Goal: Task Accomplishment & Management: Use online tool/utility

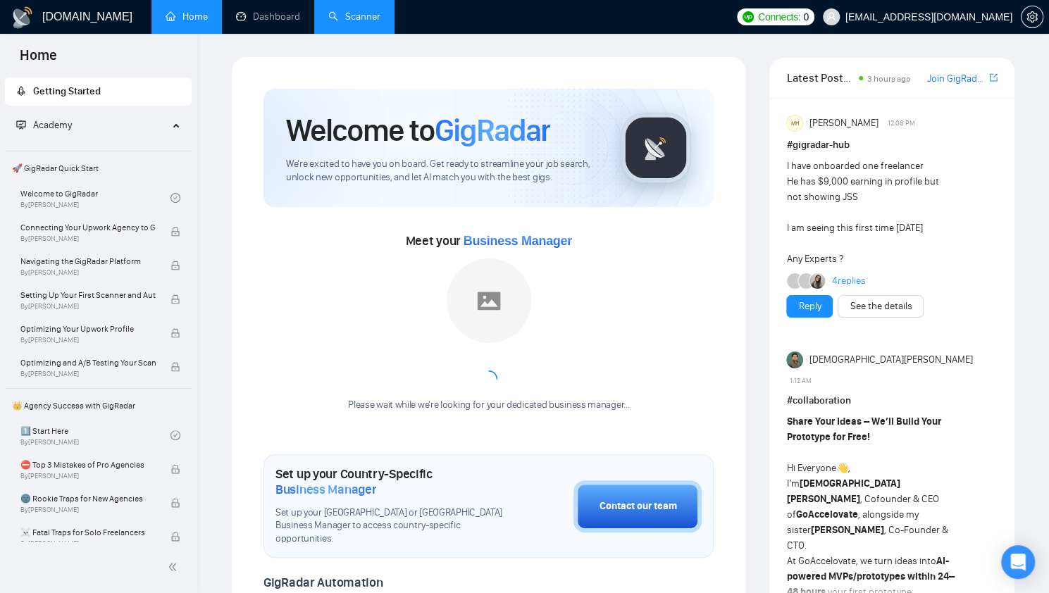
click at [364, 14] on link "Scanner" at bounding box center [354, 17] width 52 height 12
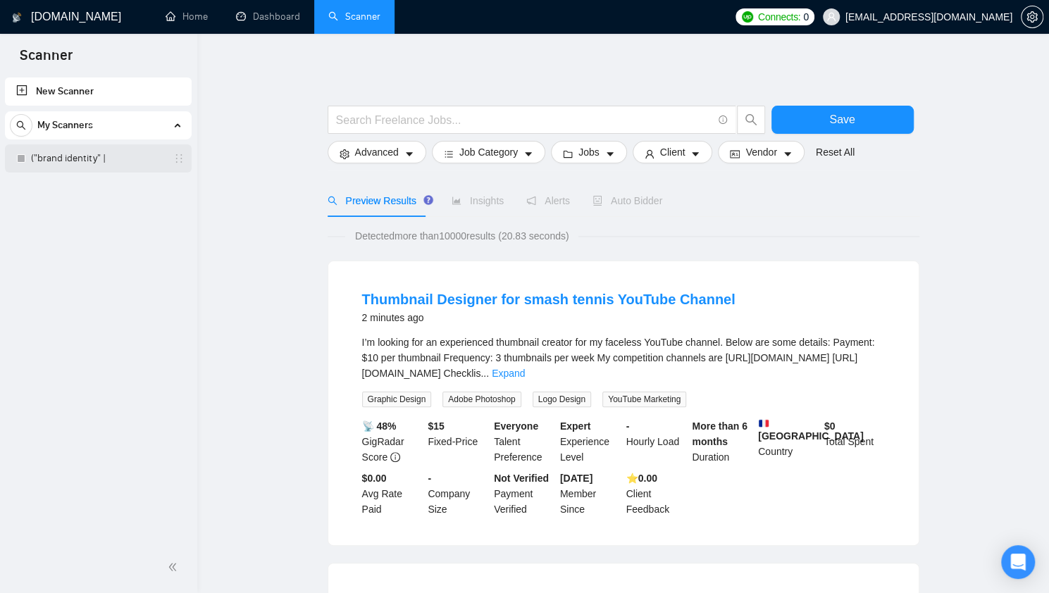
click at [104, 164] on link "("brand identity" |" at bounding box center [98, 158] width 134 height 28
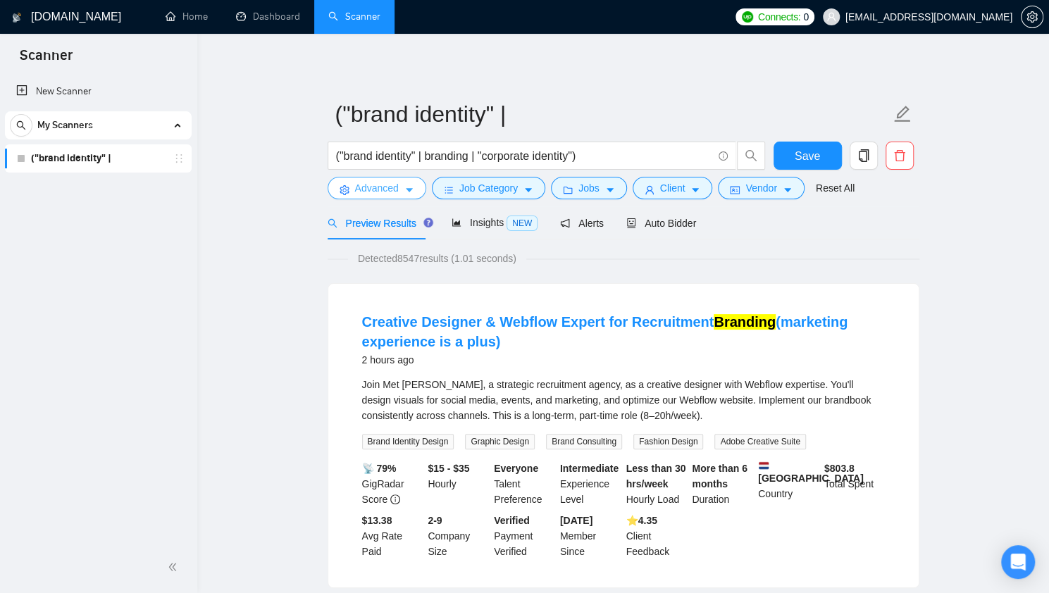
click at [404, 192] on icon "caret-down" at bounding box center [409, 190] width 10 height 10
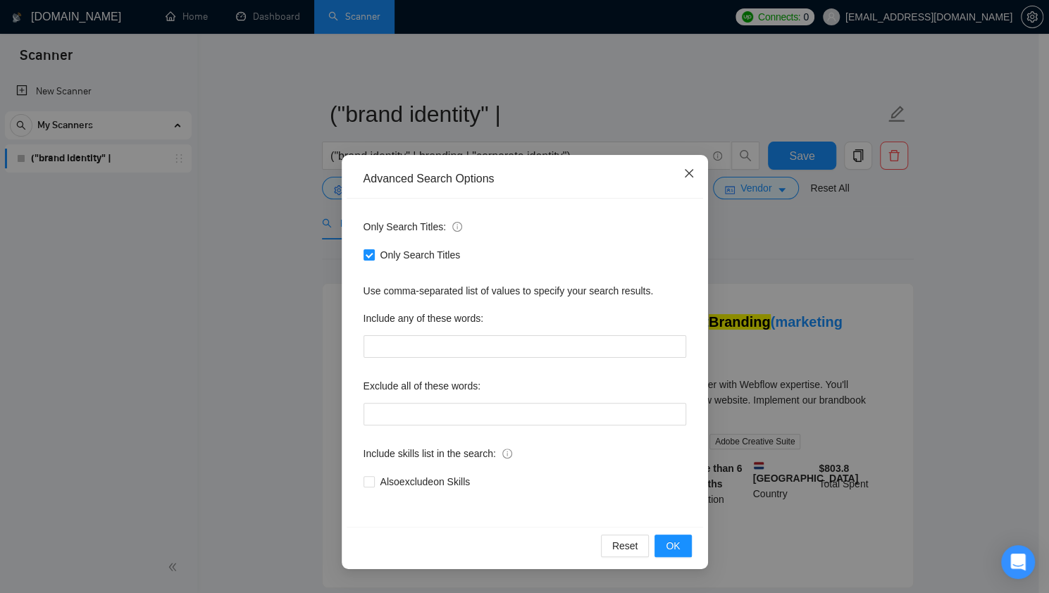
click at [693, 171] on icon "close" at bounding box center [688, 173] width 11 height 11
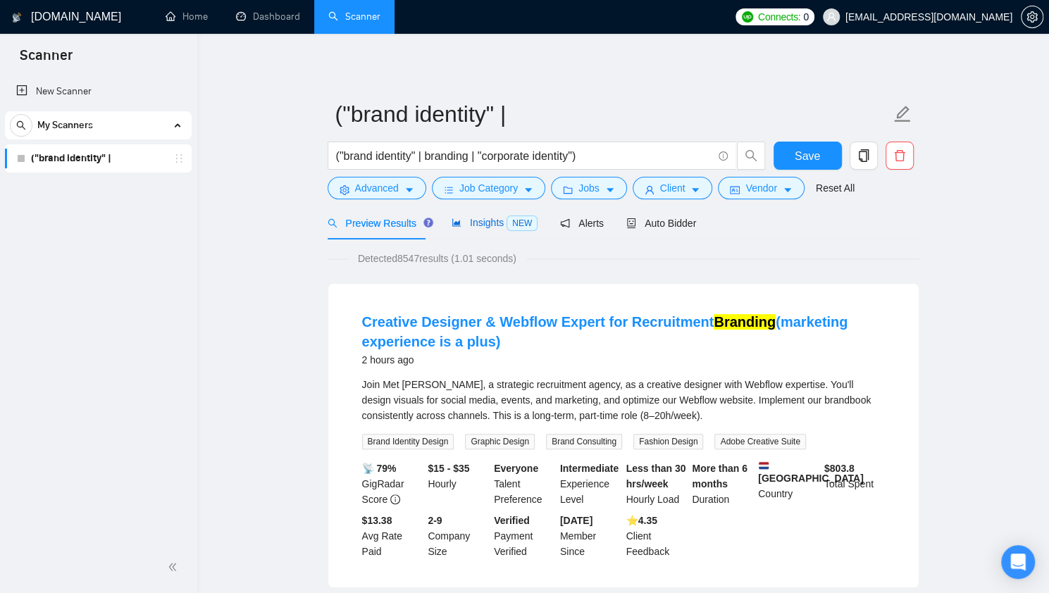
click at [478, 223] on span "Insights NEW" at bounding box center [495, 222] width 86 height 11
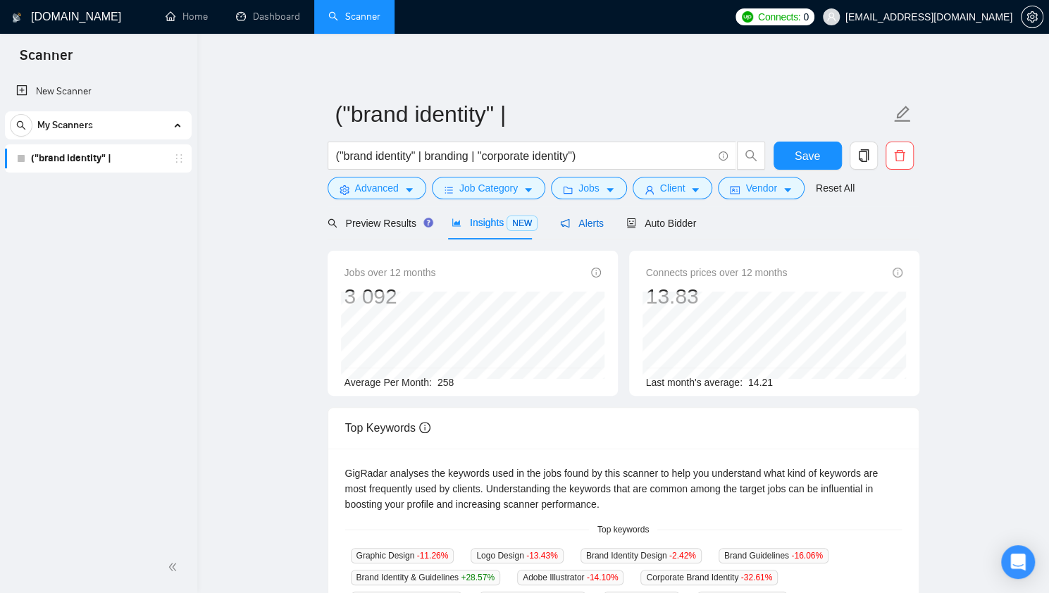
click at [578, 224] on span "Alerts" at bounding box center [582, 223] width 44 height 11
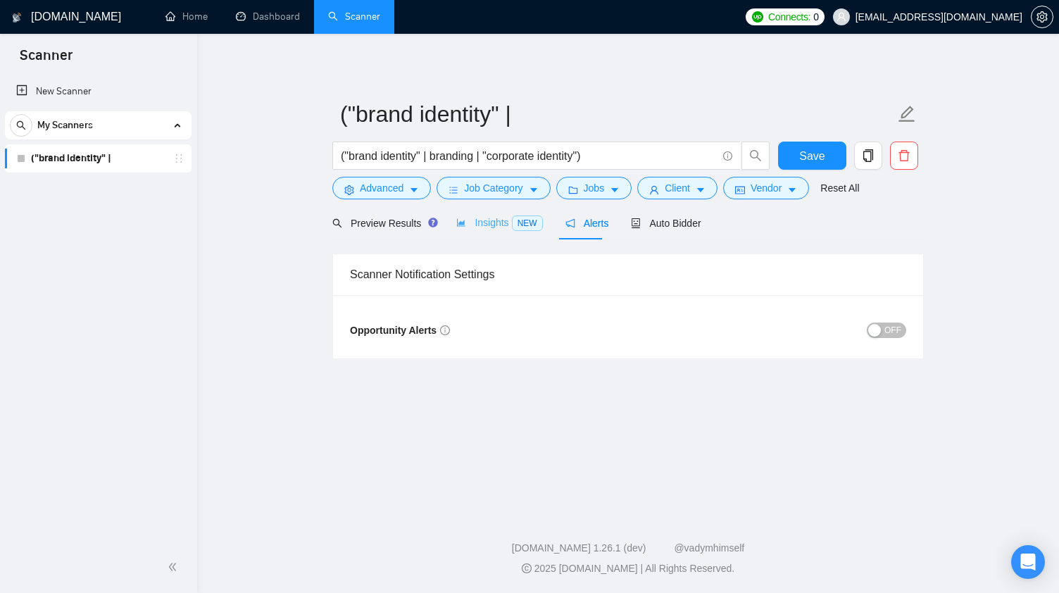
click at [478, 213] on div "Insights NEW" at bounding box center [499, 222] width 86 height 33
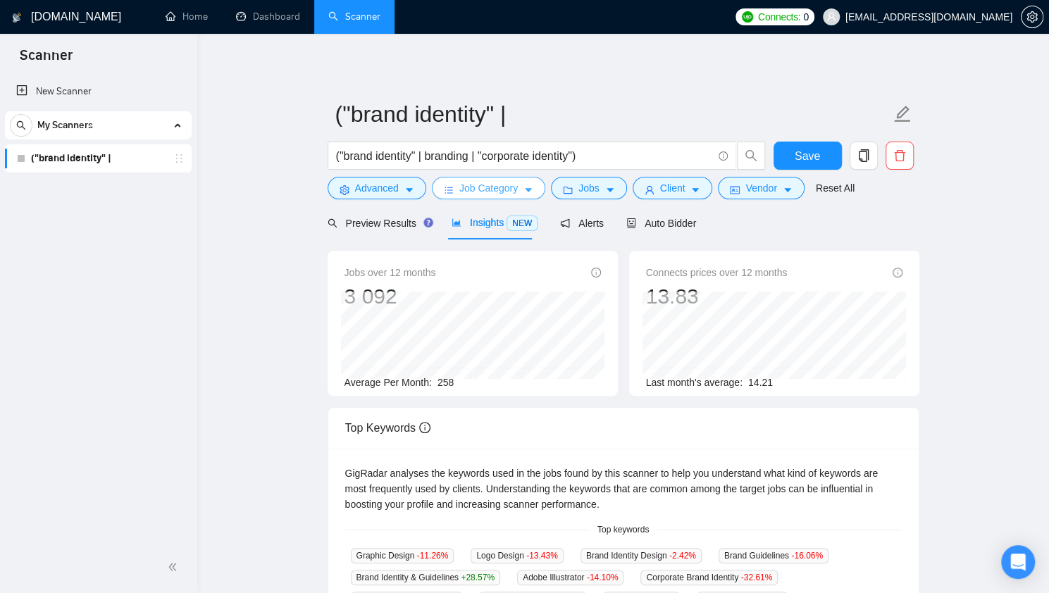
click at [471, 194] on span "Job Category" at bounding box center [488, 187] width 58 height 15
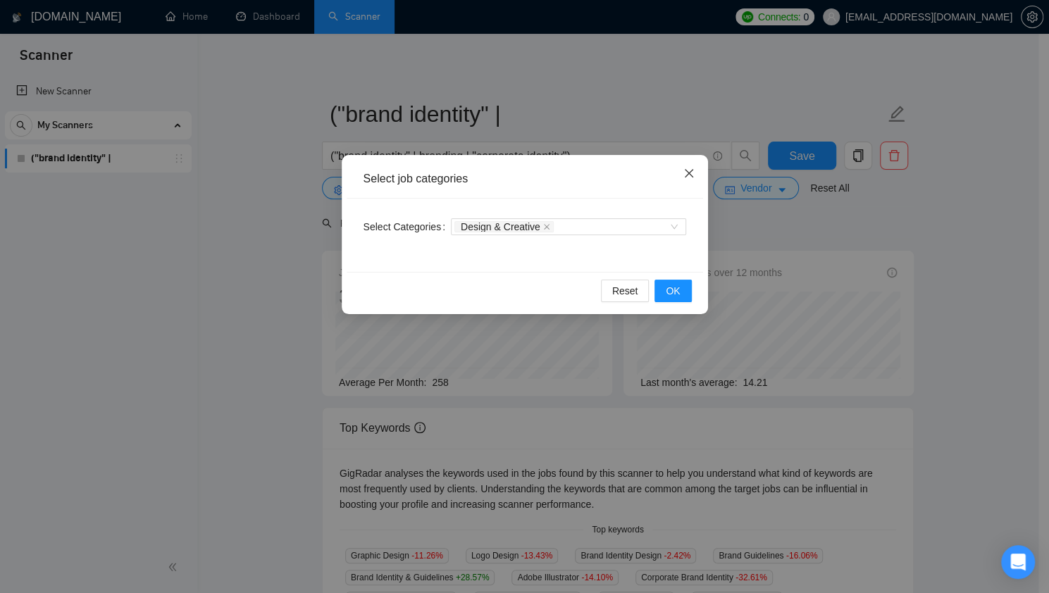
click at [692, 173] on icon "close" at bounding box center [688, 173] width 11 height 11
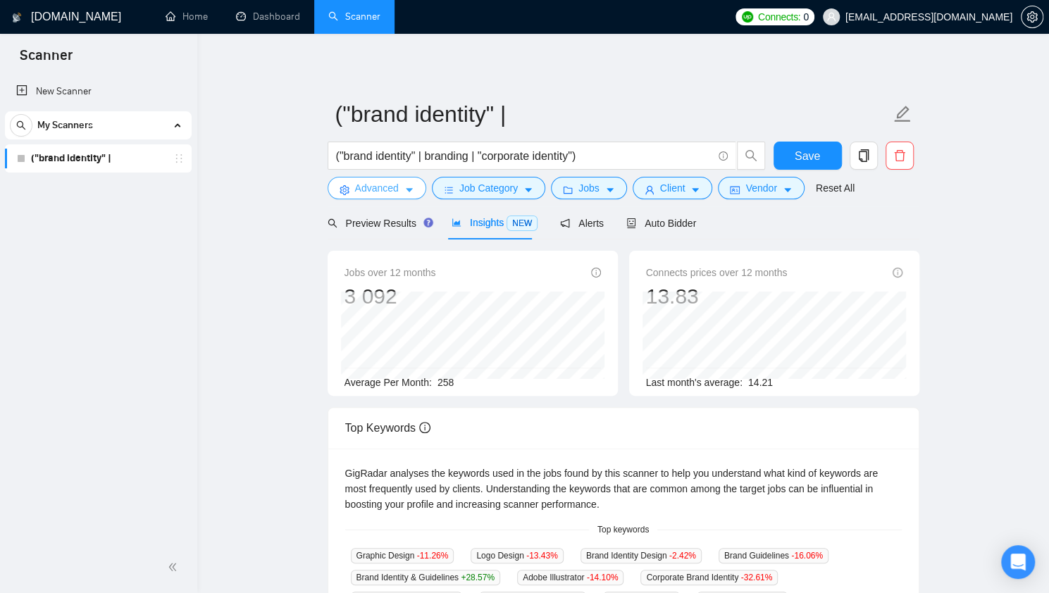
click at [393, 192] on span "Advanced" at bounding box center [377, 187] width 44 height 15
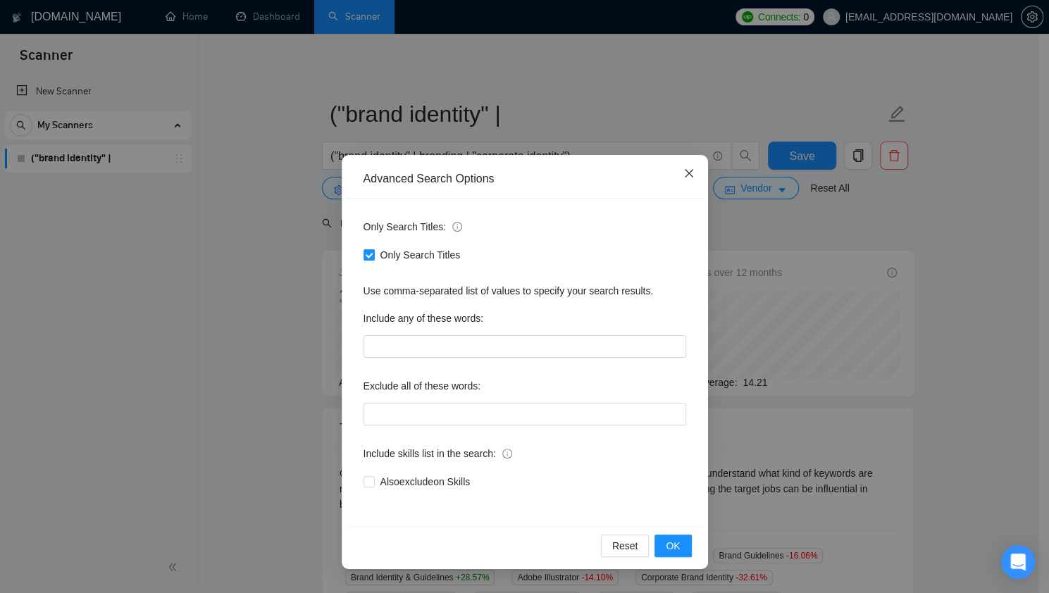
click at [683, 179] on icon "close" at bounding box center [688, 173] width 11 height 11
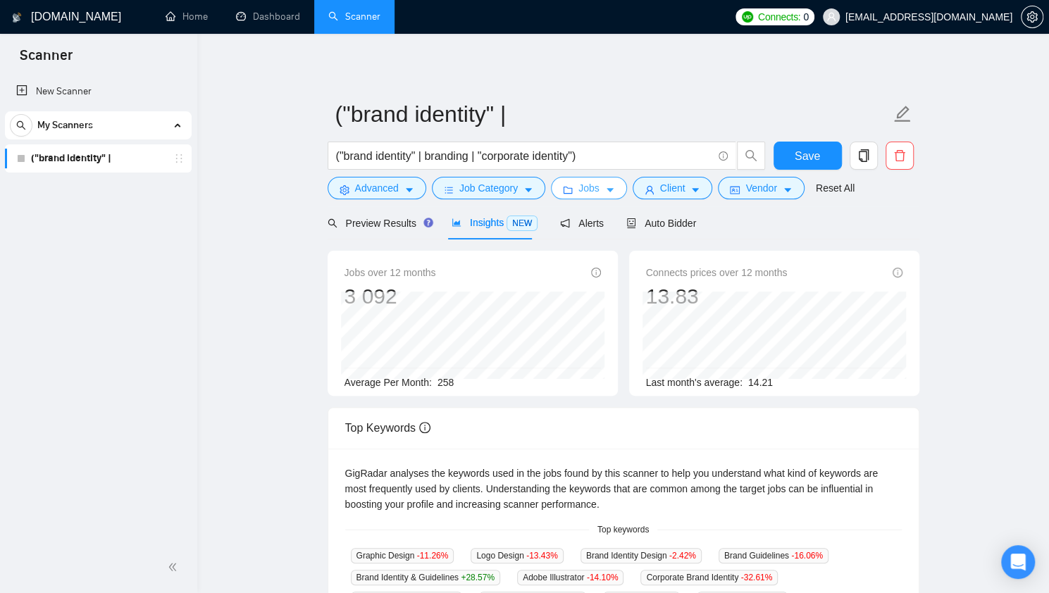
click at [585, 198] on button "Jobs" at bounding box center [589, 188] width 76 height 23
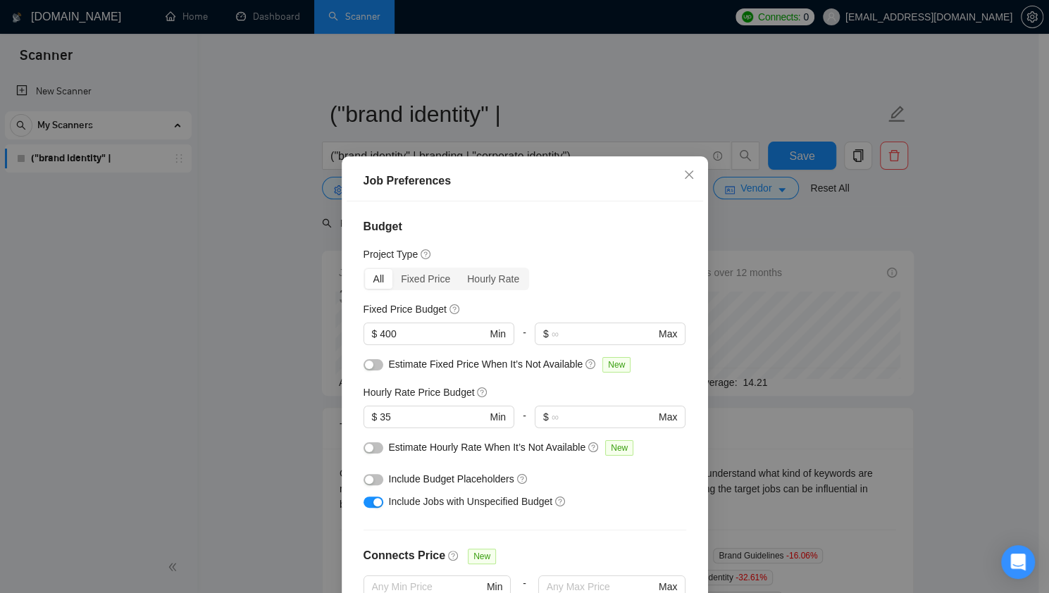
scroll to position [32, 0]
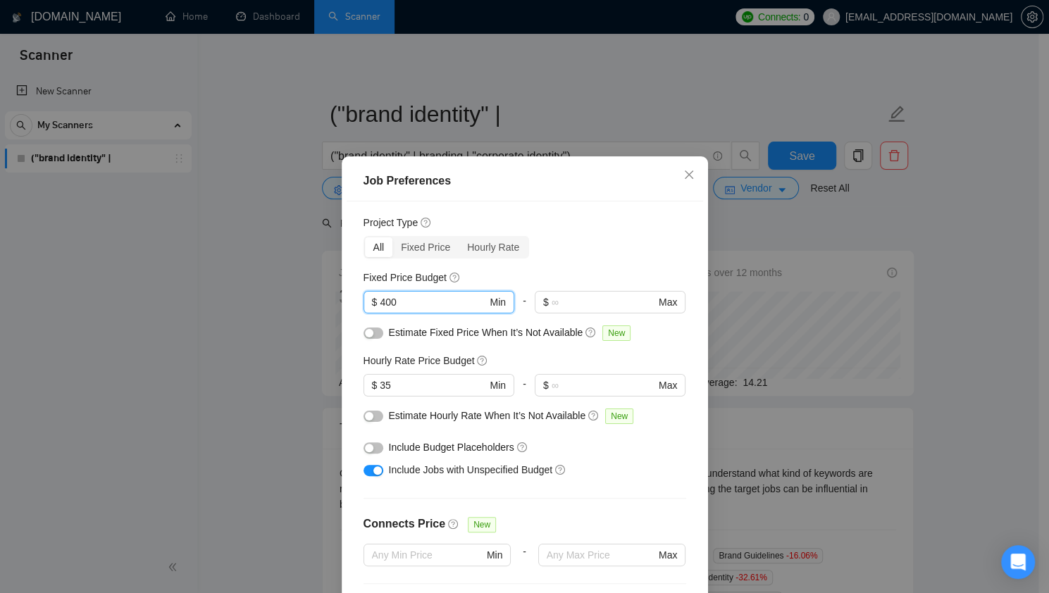
drag, startPoint x: 442, startPoint y: 301, endPoint x: 344, endPoint y: 308, distance: 98.8
click at [347, 308] on div "Budget Project Type All Fixed Price Hourly Rate Fixed Price Budget 400 $ 400 Mi…" at bounding box center [525, 408] width 356 height 415
type input "800"
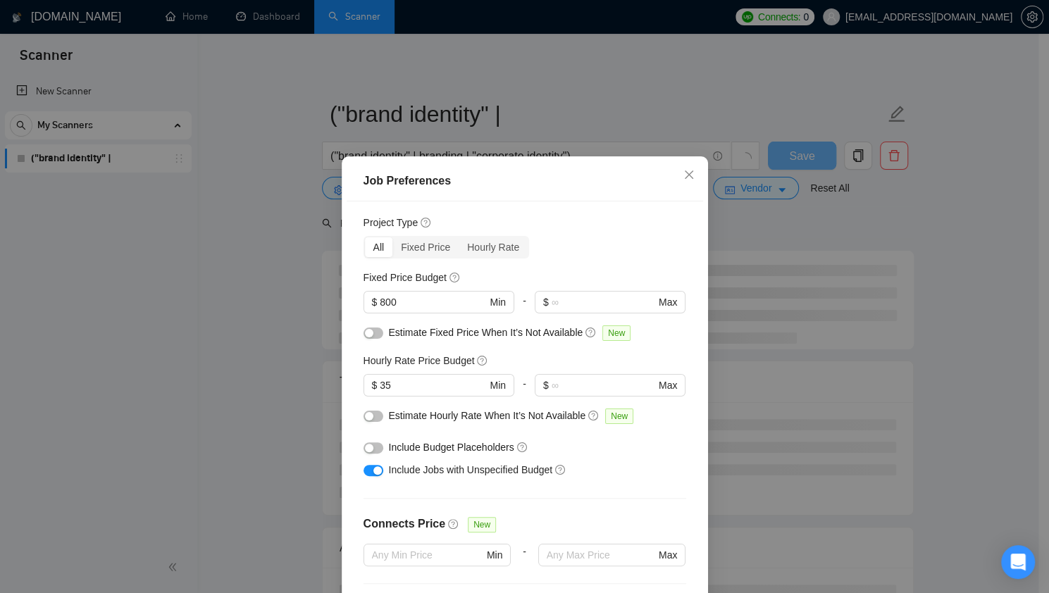
click at [571, 241] on div "All Fixed Price Hourly Rate" at bounding box center [524, 247] width 323 height 23
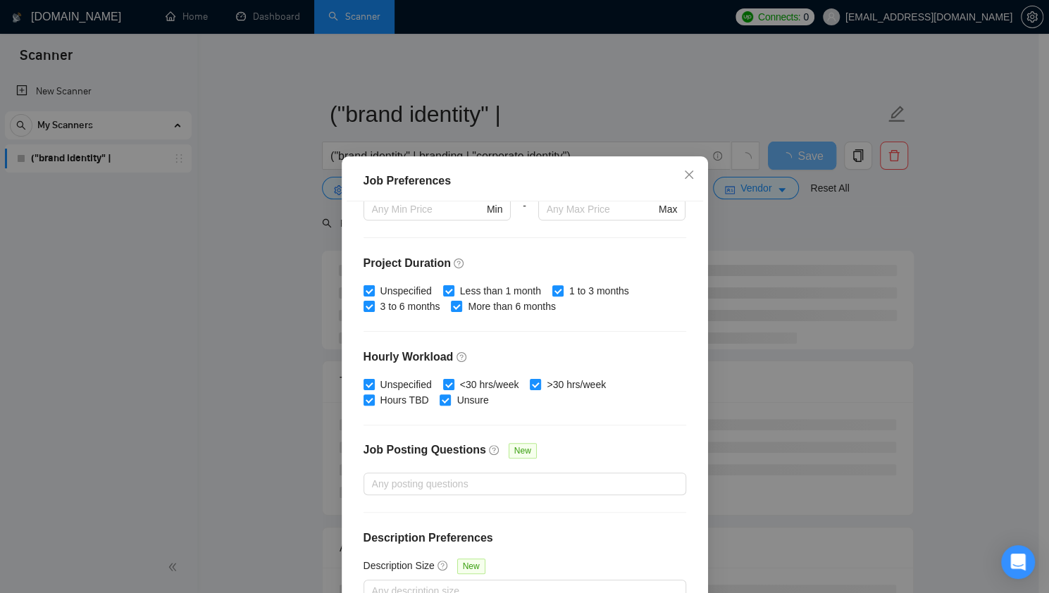
scroll to position [85, 0]
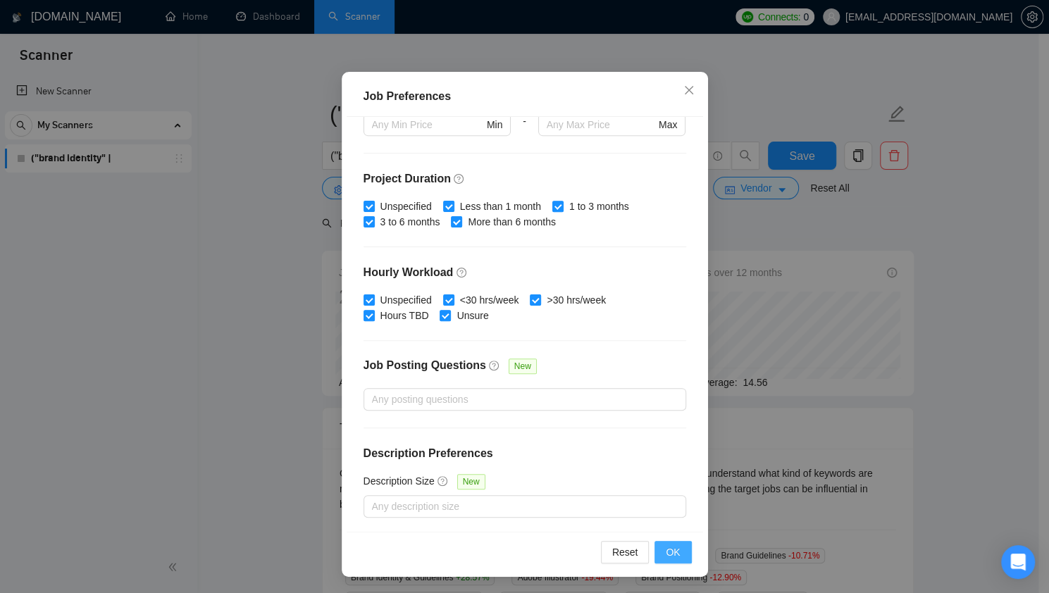
click at [672, 552] on span "OK" at bounding box center [673, 551] width 14 height 15
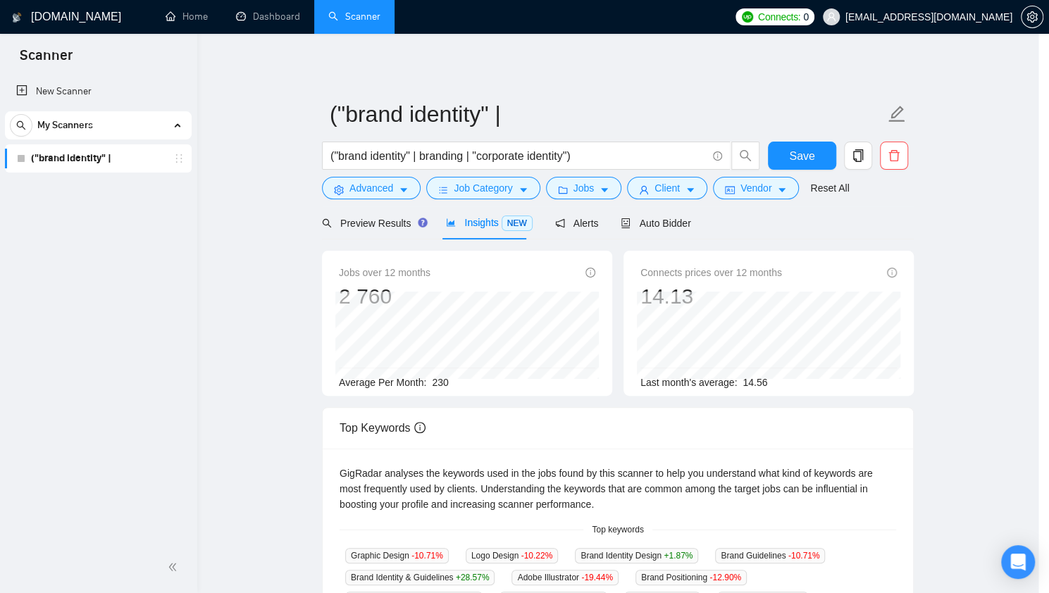
scroll to position [13, 0]
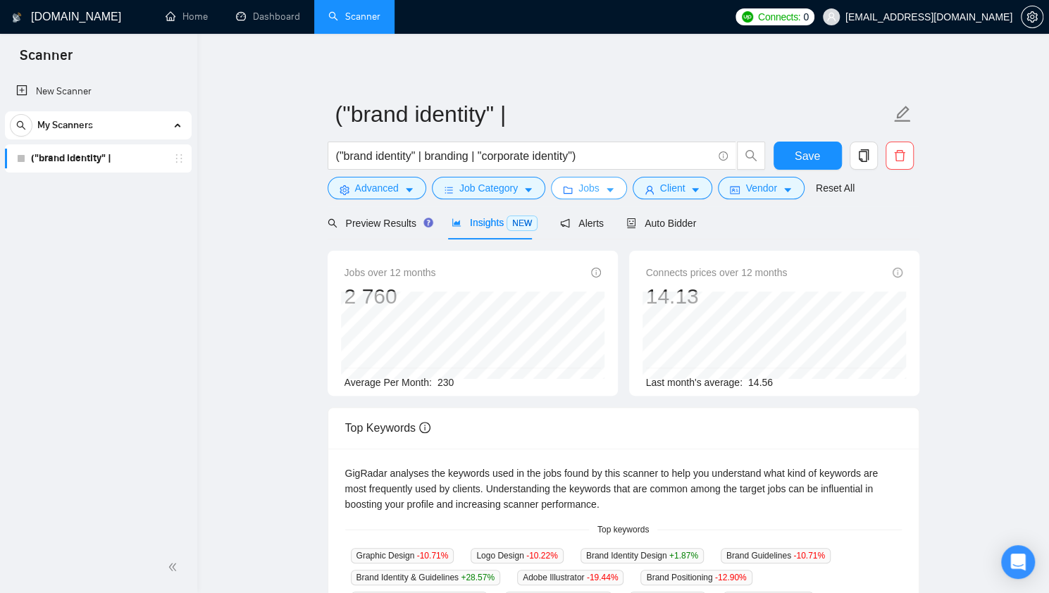
click at [602, 183] on button "Jobs" at bounding box center [589, 188] width 76 height 23
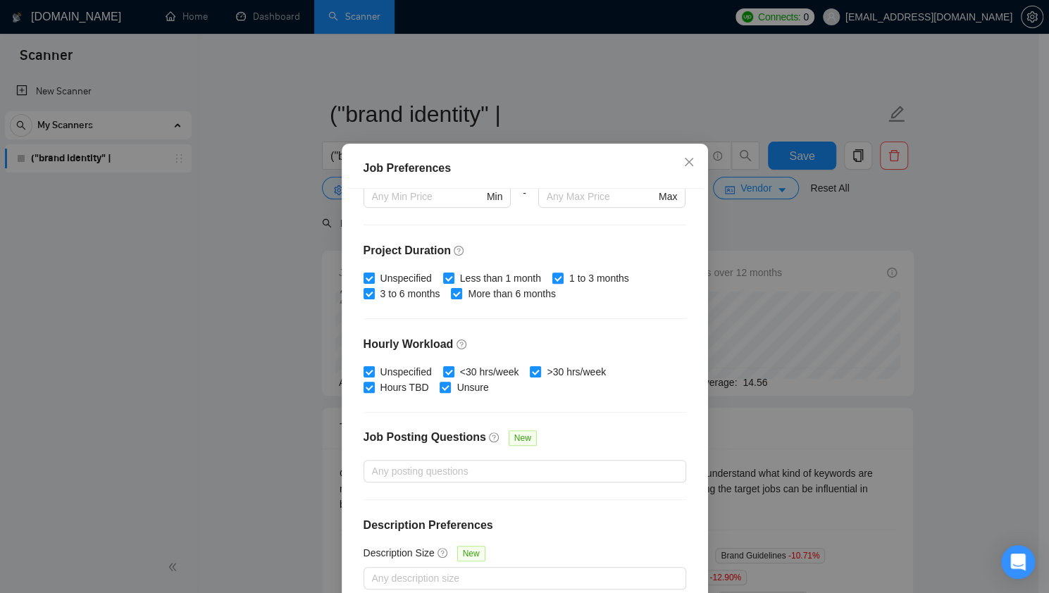
scroll to position [85, 0]
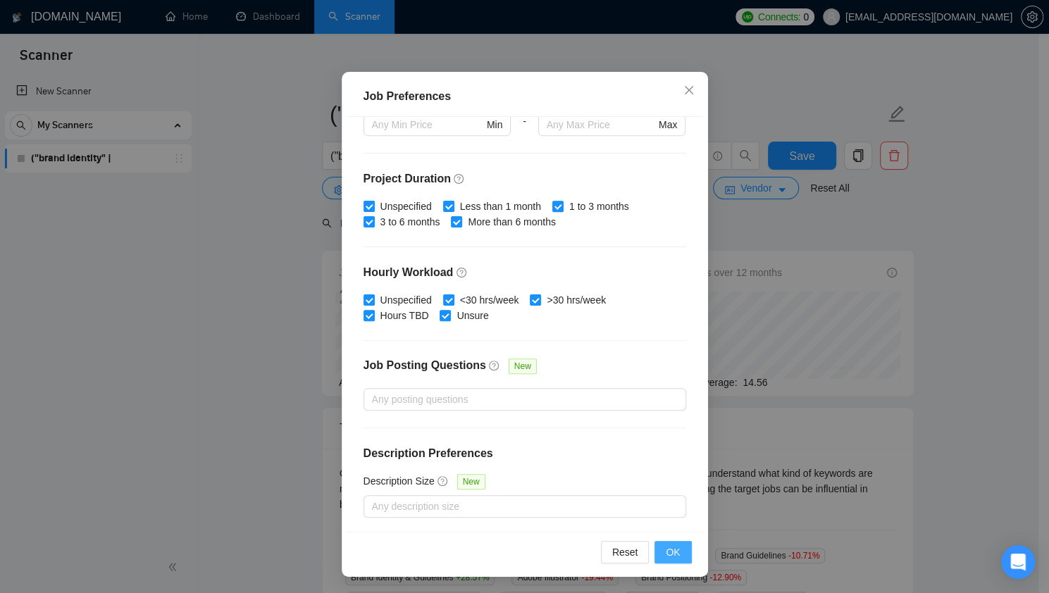
click at [677, 554] on button "OK" at bounding box center [672, 552] width 37 height 23
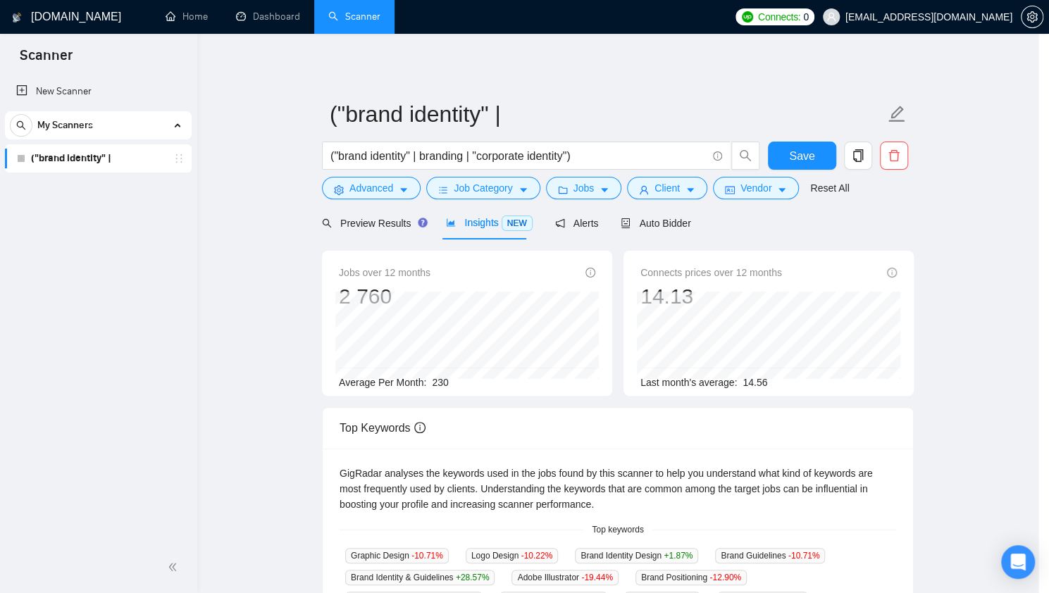
scroll to position [13, 0]
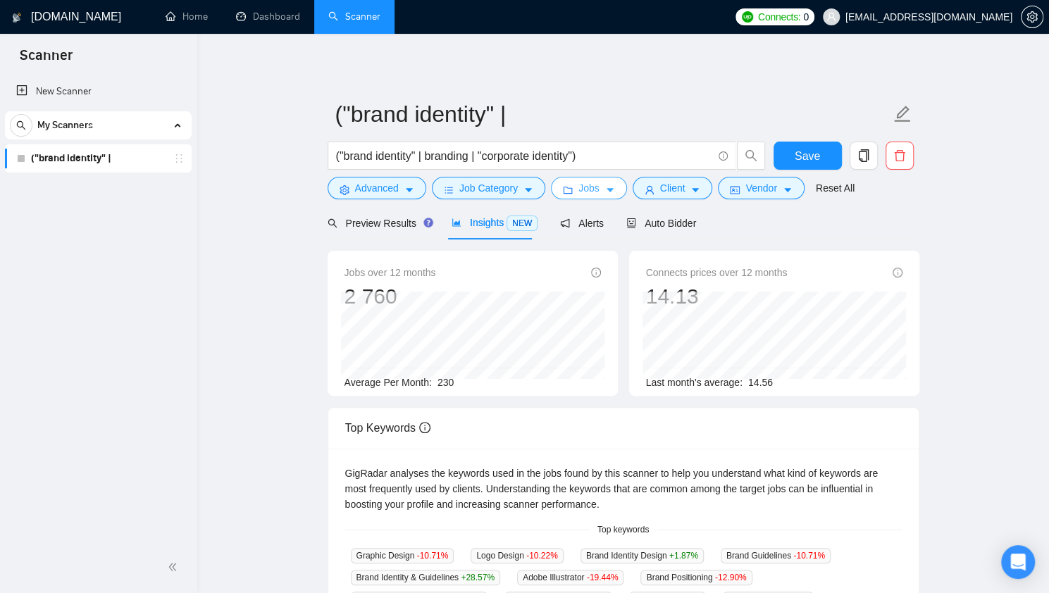
click at [595, 182] on button "Jobs" at bounding box center [589, 188] width 76 height 23
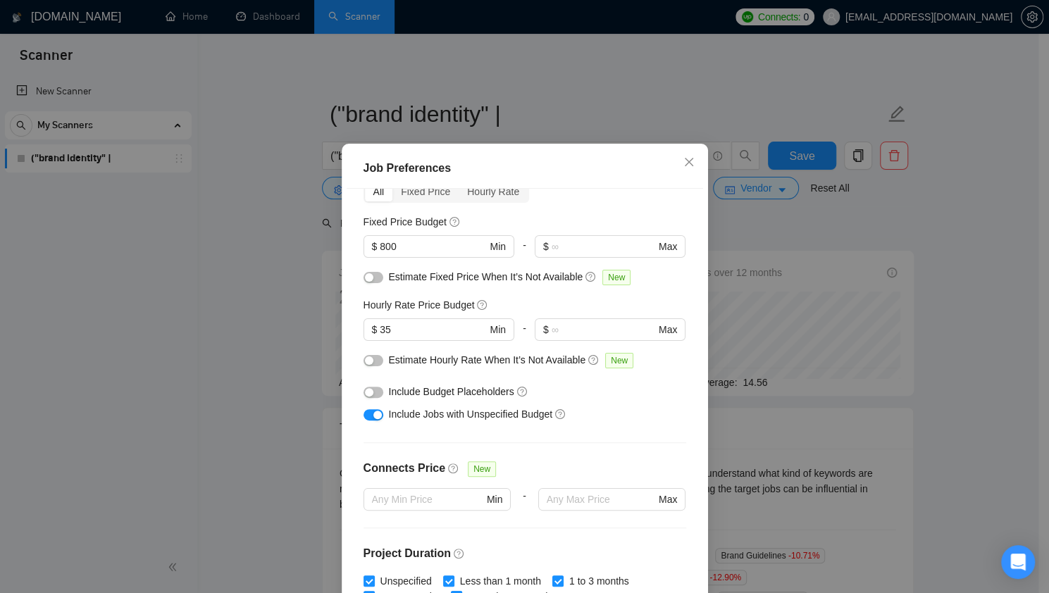
scroll to position [0, 0]
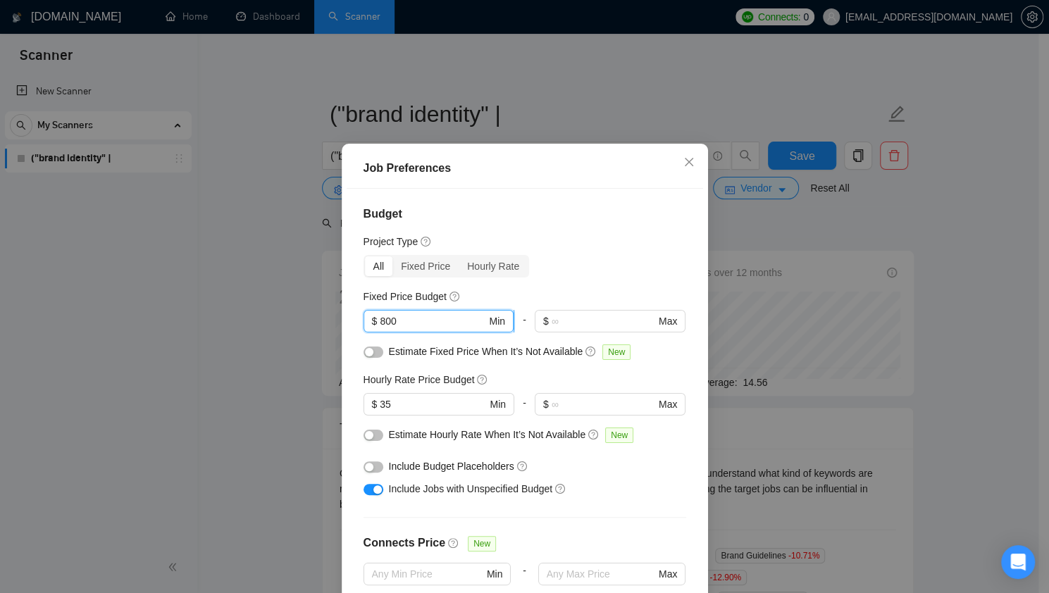
click at [410, 329] on input "800" at bounding box center [433, 320] width 106 height 15
click at [684, 166] on icon "close" at bounding box center [688, 162] width 8 height 8
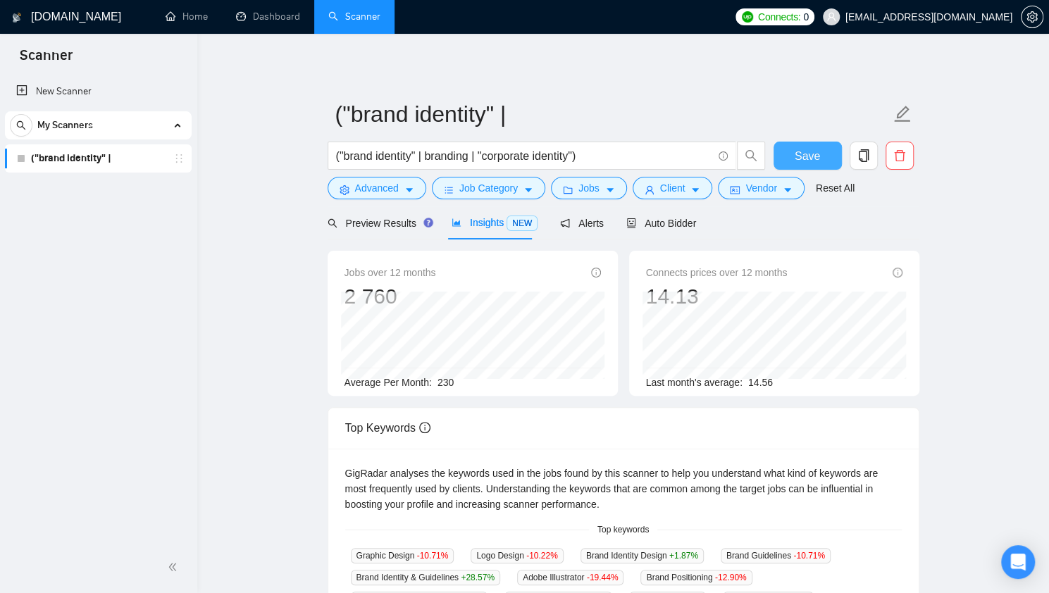
click at [798, 156] on span "Save" at bounding box center [807, 156] width 25 height 18
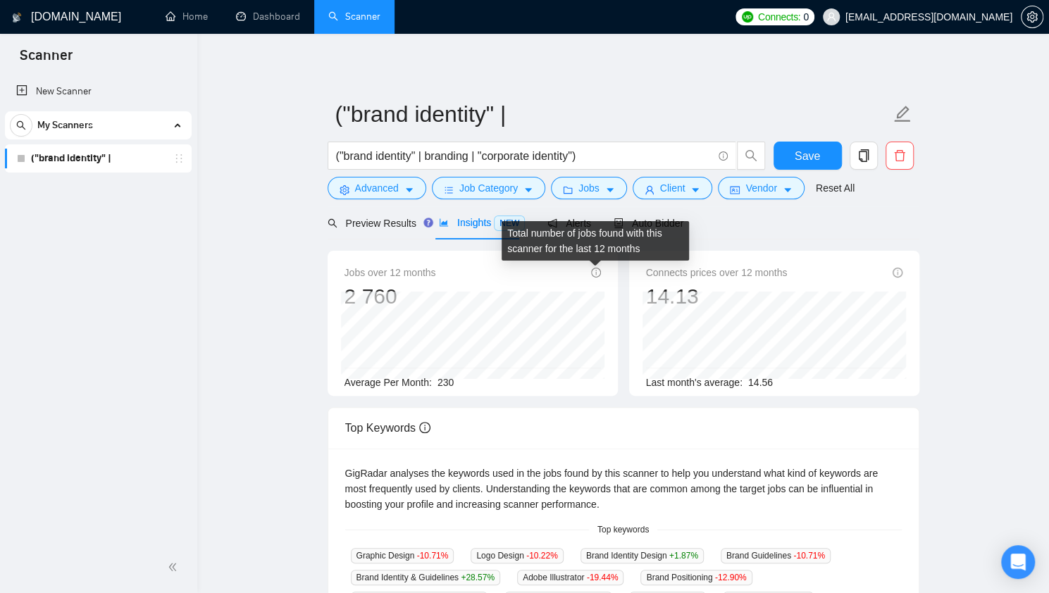
click at [597, 273] on icon "info-circle" at bounding box center [596, 273] width 10 height 10
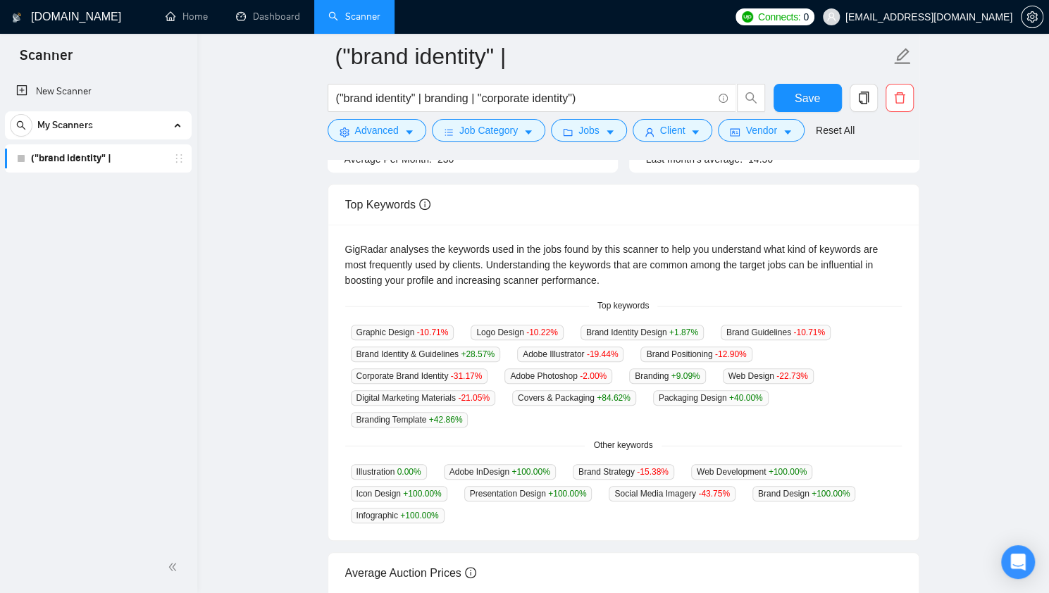
scroll to position [241, 0]
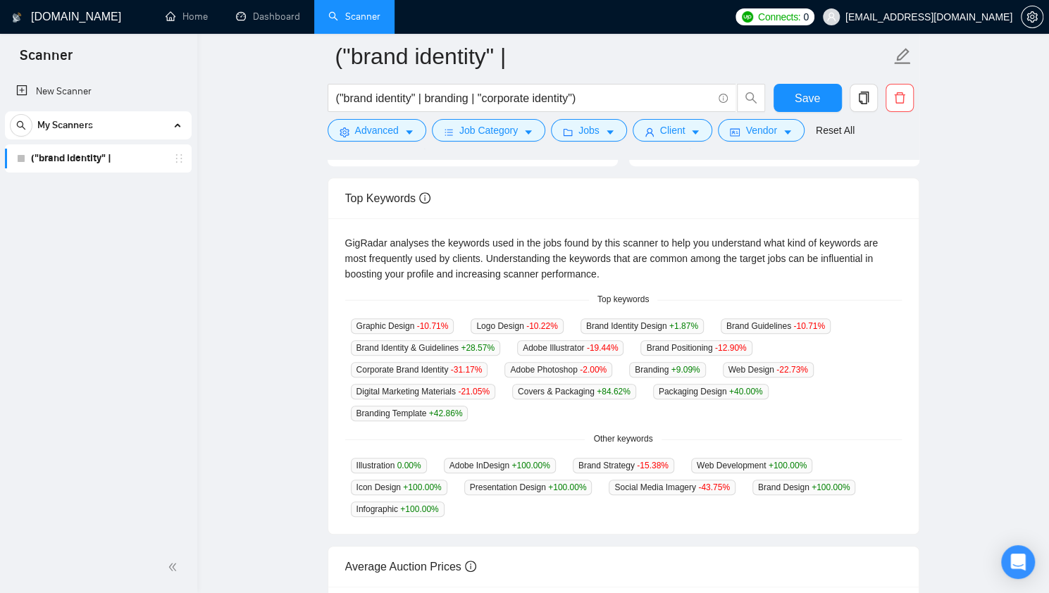
click at [313, 375] on main "("brand identity" | ("brand identity" | branding | "corporate identity") Save A…" at bounding box center [623, 315] width 807 height 1000
click at [454, 273] on div "GigRadar analyses the keywords used in the jobs found by this scanner to help y…" at bounding box center [623, 258] width 556 height 46
click at [625, 258] on div "GigRadar analyses the keywords used in the jobs found by this scanner to help y…" at bounding box center [623, 258] width 556 height 46
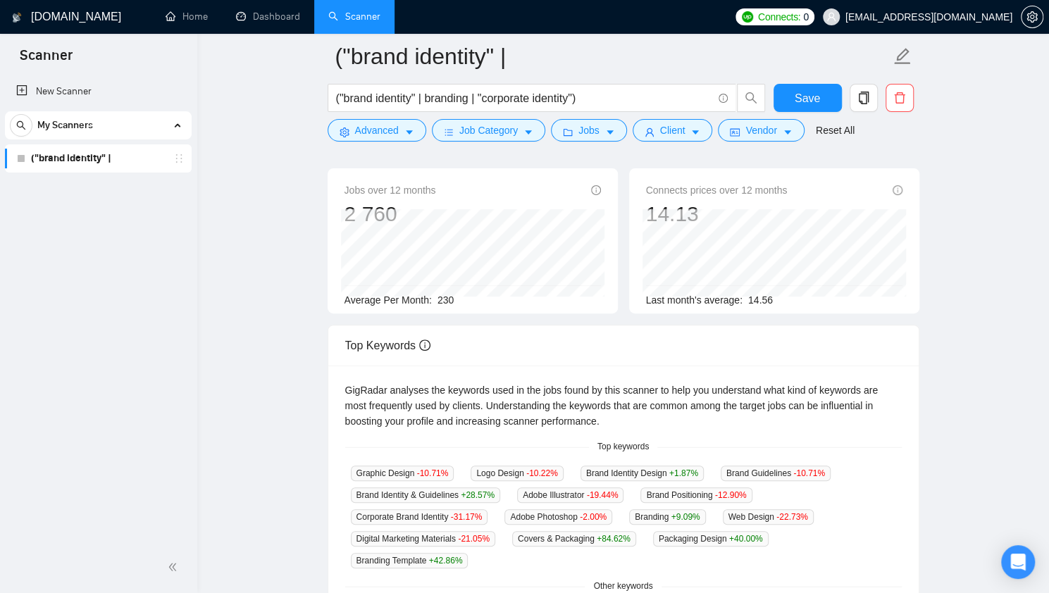
scroll to position [82, 0]
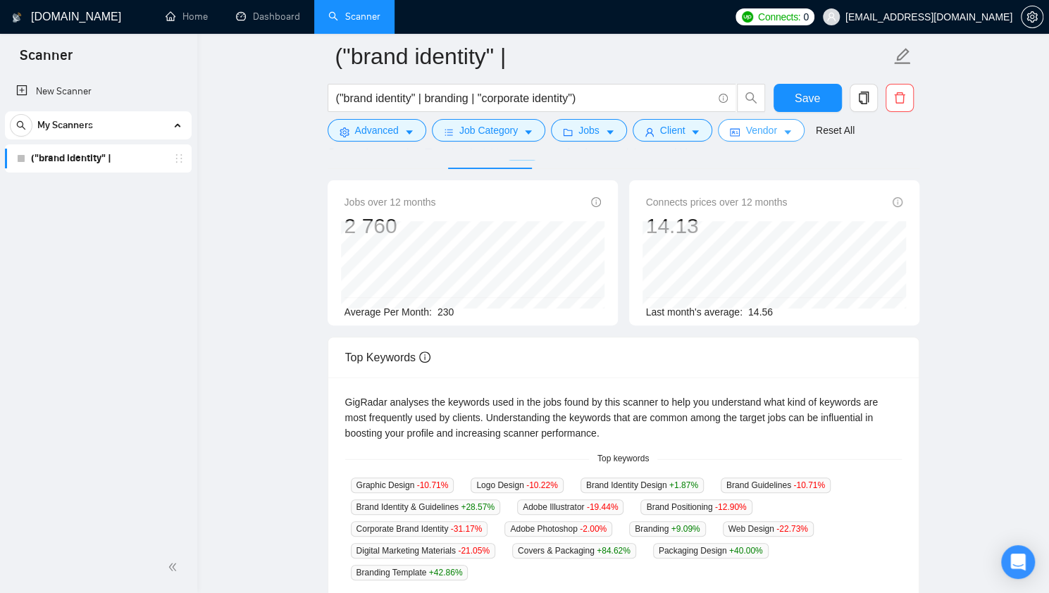
click at [745, 132] on span "Vendor" at bounding box center [760, 130] width 31 height 15
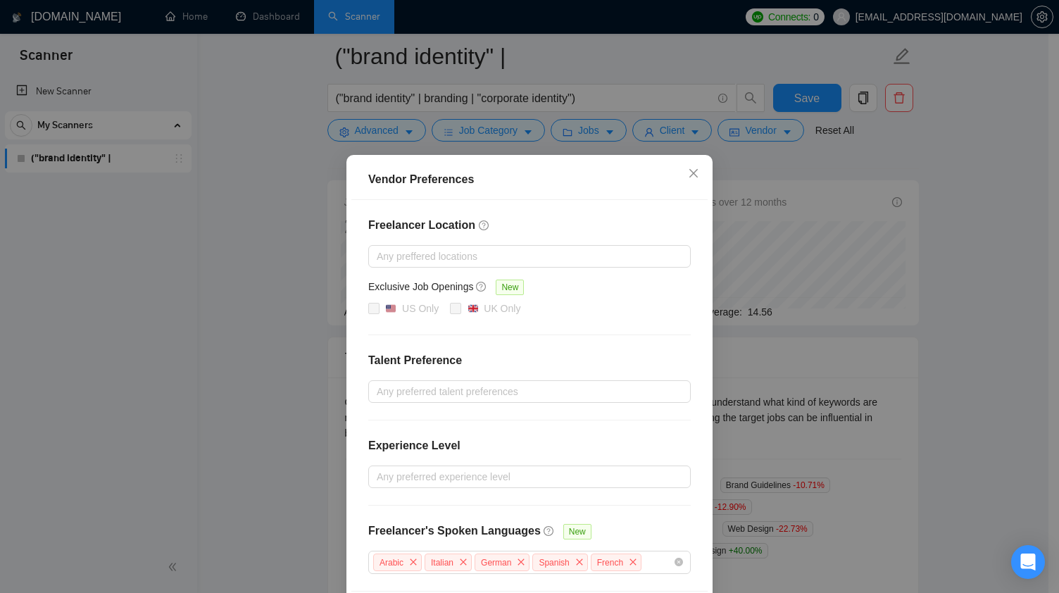
click at [745, 163] on div "Vendor Preferences Freelancer Location Any preffered locations Exclusive Job Op…" at bounding box center [529, 296] width 1059 height 593
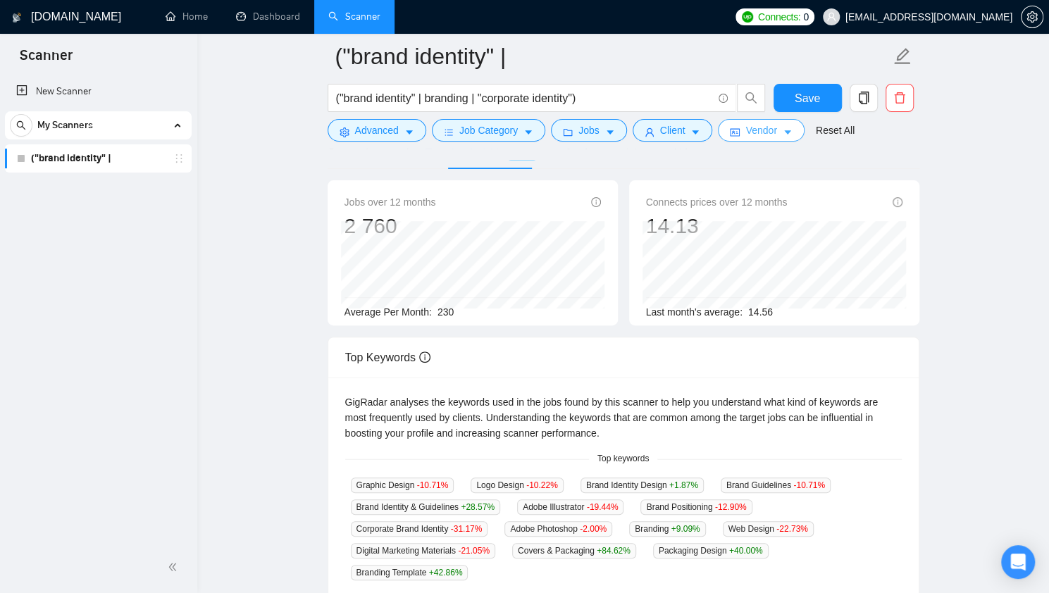
scroll to position [0, 0]
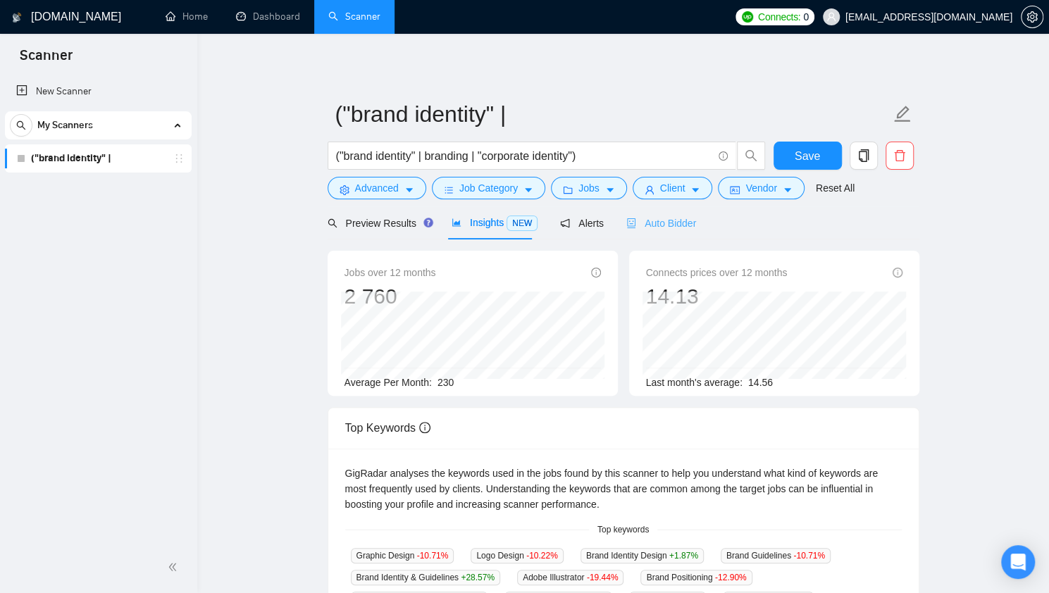
click at [666, 232] on div "Auto Bidder" at bounding box center [661, 222] width 70 height 33
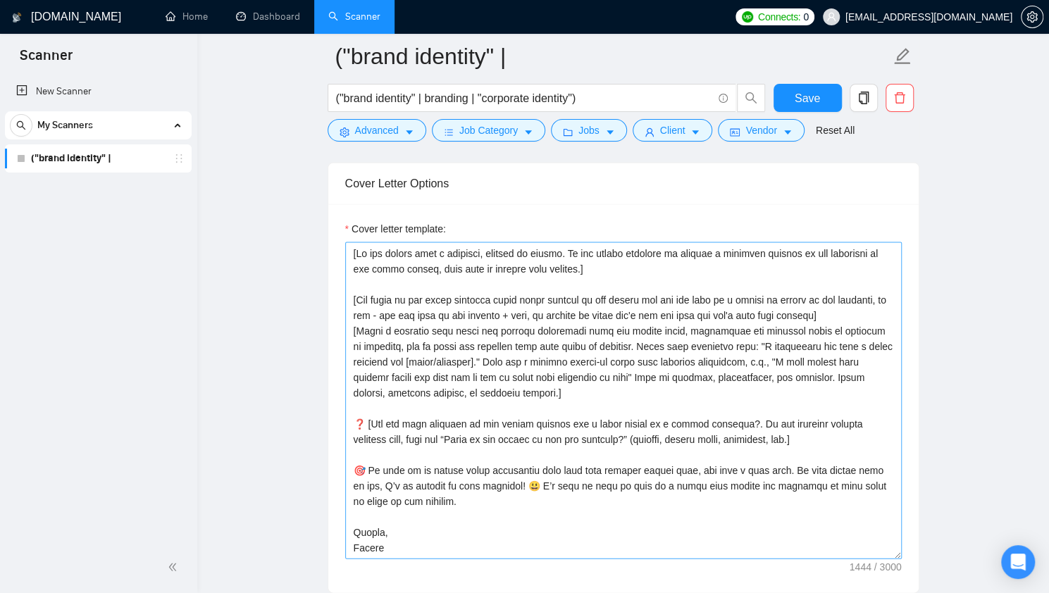
scroll to position [1569, 0]
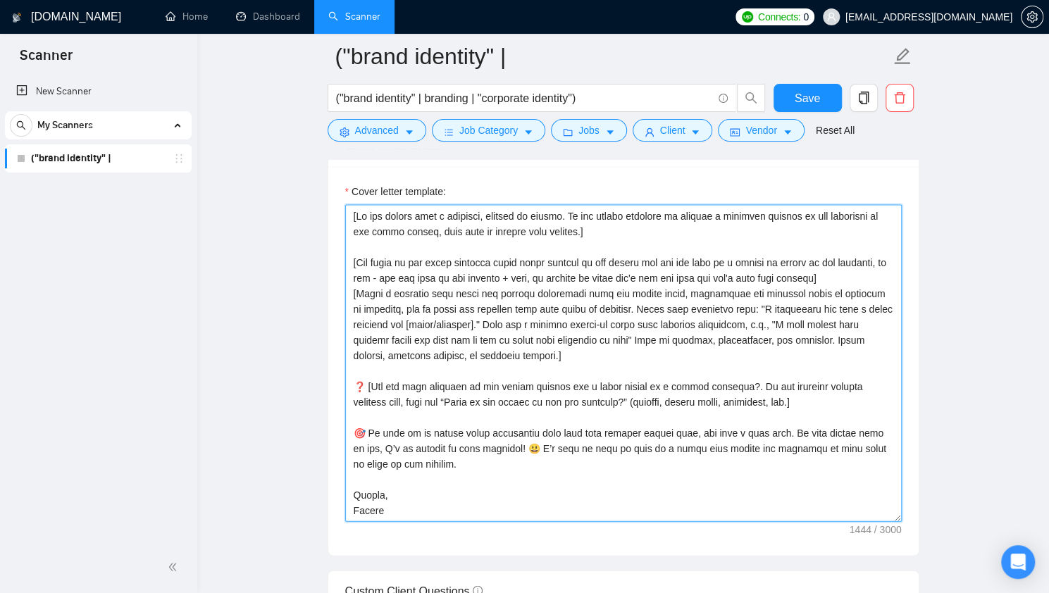
click at [542, 442] on textarea "Cover letter template:" at bounding box center [623, 362] width 556 height 317
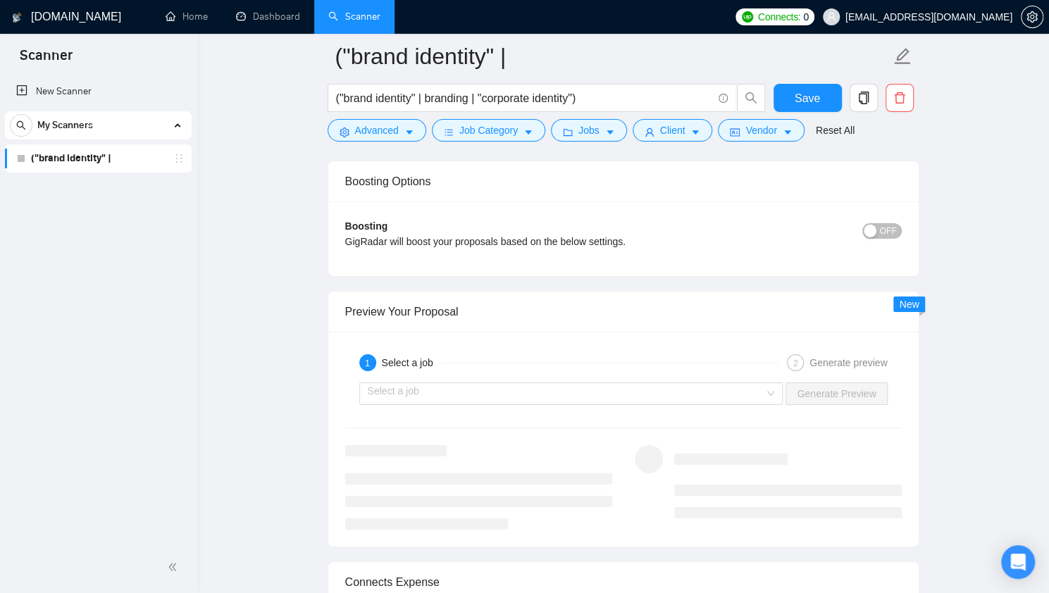
scroll to position [2520, 0]
click at [514, 389] on input "search" at bounding box center [566, 392] width 397 height 21
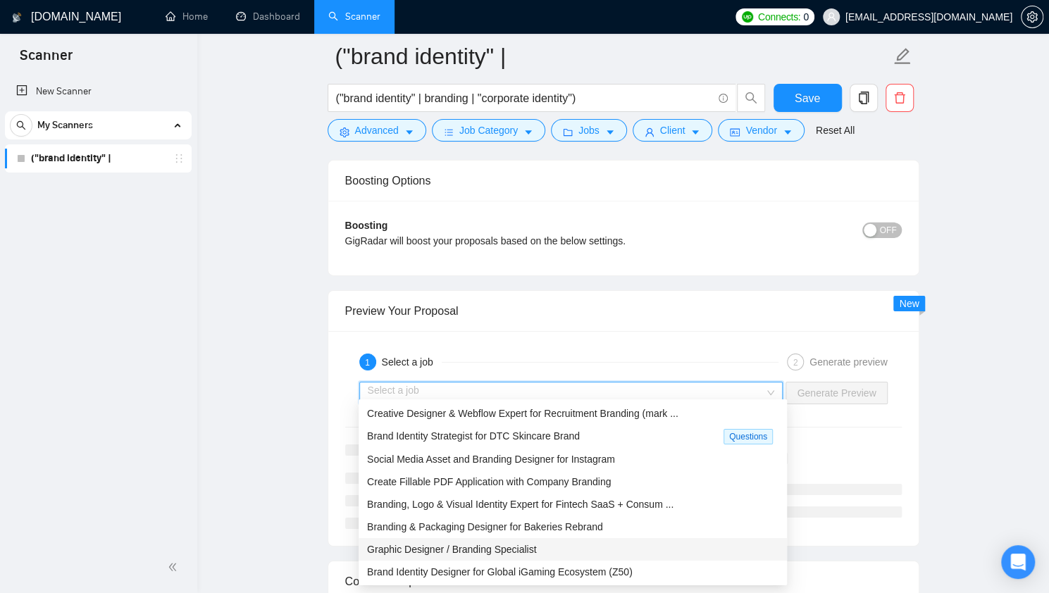
click at [525, 547] on span "Graphic Designer / Branding Specialist" at bounding box center [451, 549] width 169 height 11
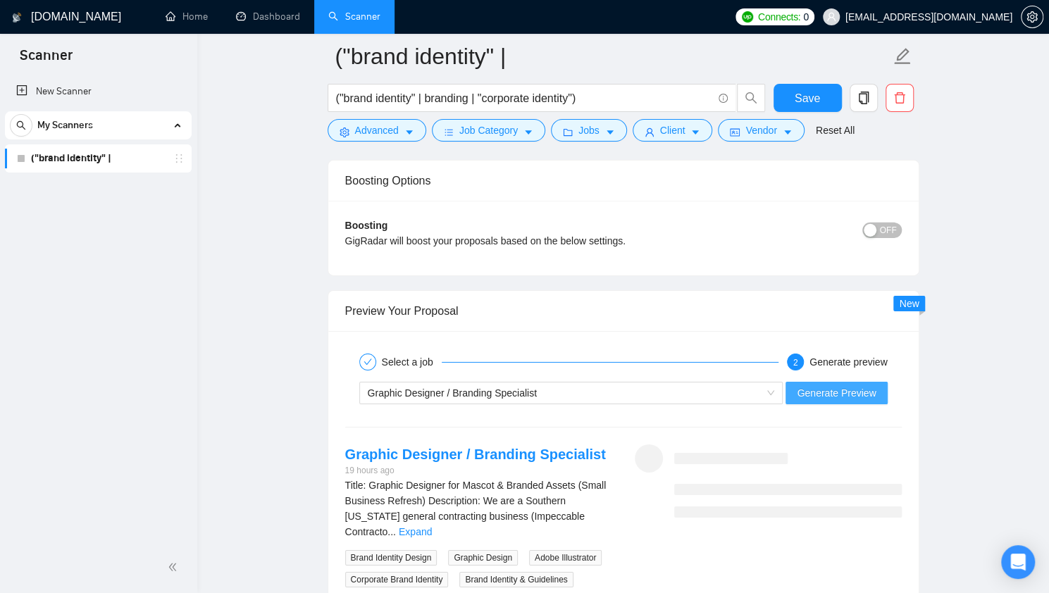
click at [820, 390] on span "Generate Preview" at bounding box center [836, 392] width 79 height 15
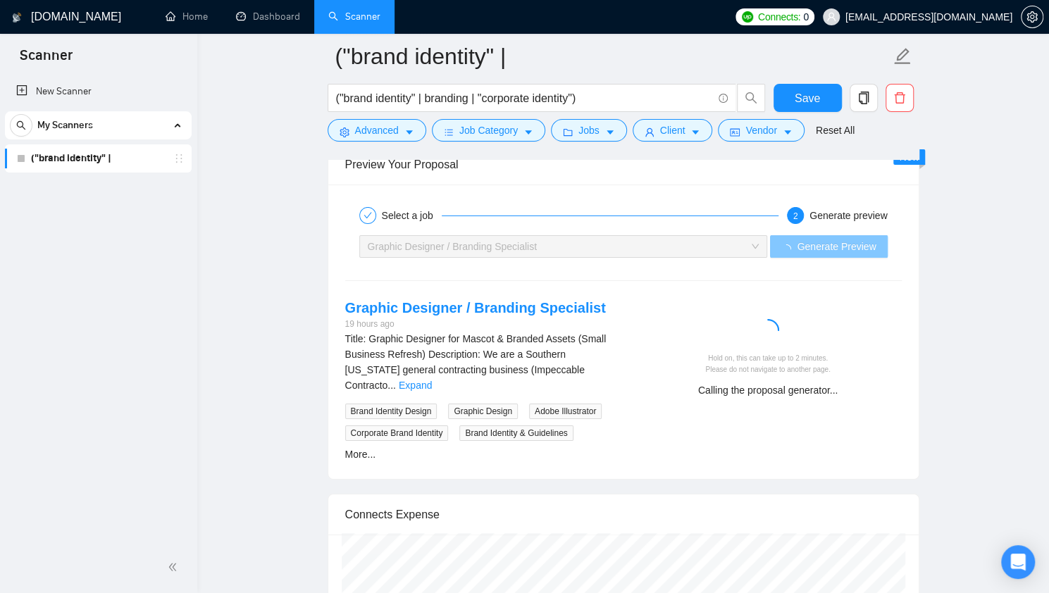
scroll to position [2668, 0]
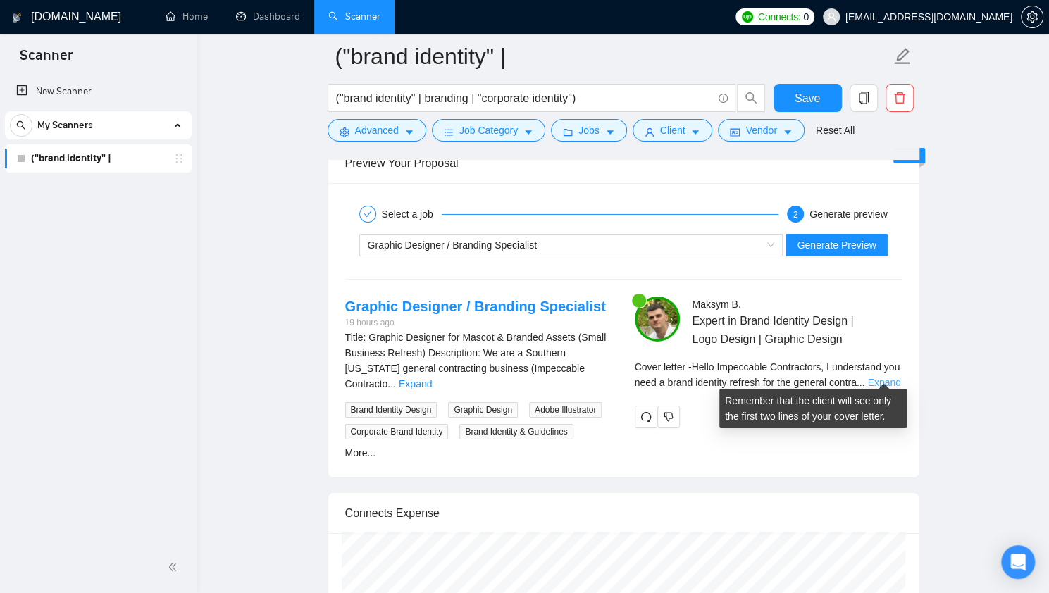
click at [875, 378] on link "Expand" at bounding box center [883, 382] width 33 height 11
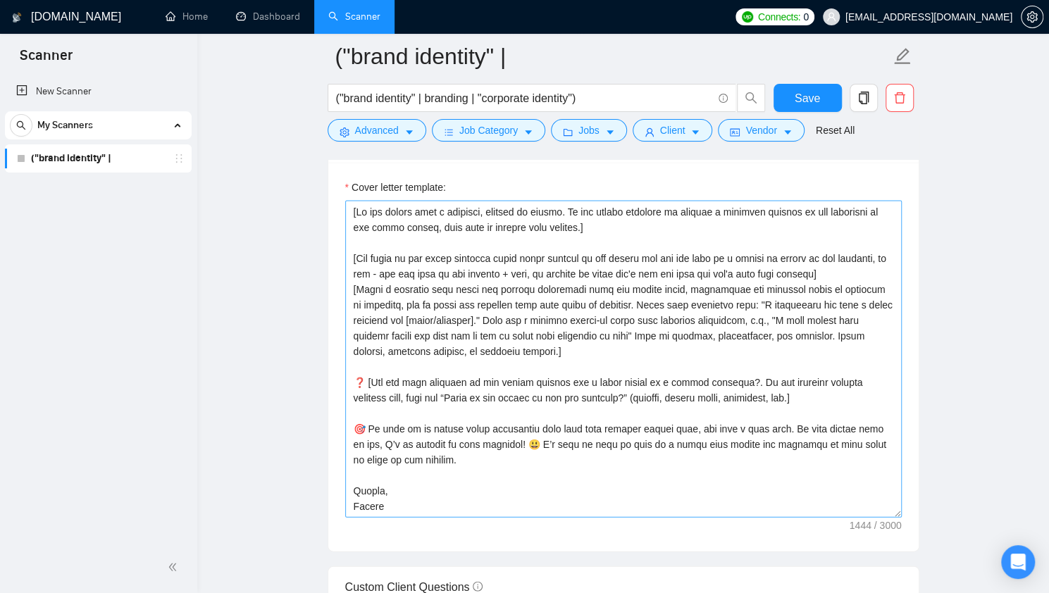
scroll to position [1571, 0]
